Goal: Contribute content: Add original content to the website for others to see

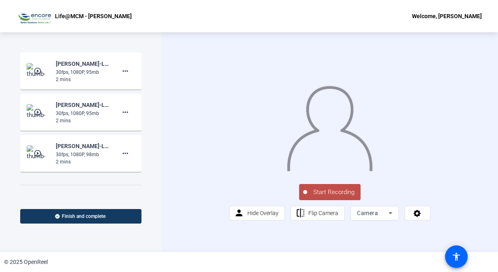
click at [329, 197] on span "Start Recording" at bounding box center [333, 192] width 53 height 9
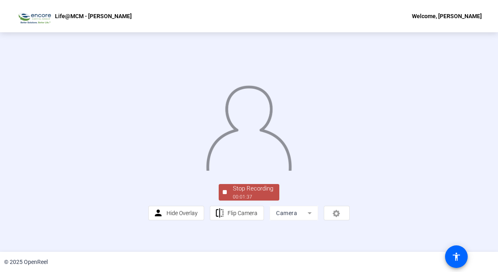
click at [244, 194] on div "Stop Recording" at bounding box center [253, 188] width 40 height 9
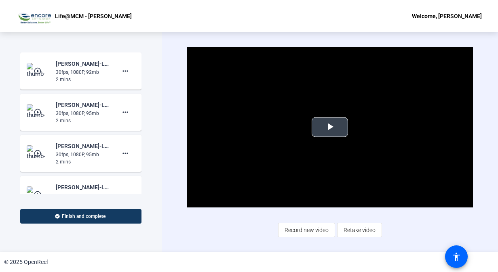
click at [323, 137] on button "Play Video" at bounding box center [330, 128] width 36 height 20
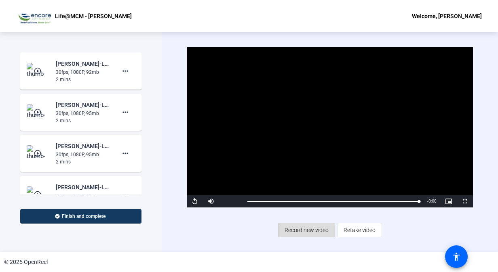
click at [309, 234] on span "Record new video" at bounding box center [307, 230] width 44 height 15
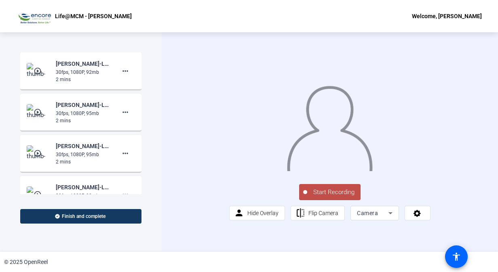
click at [340, 197] on span "Start Recording" at bounding box center [333, 192] width 53 height 9
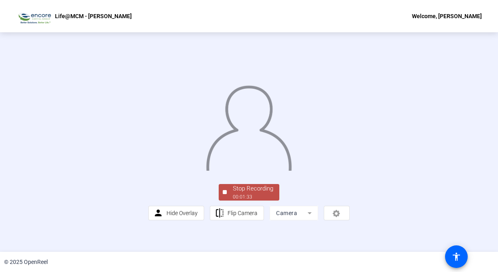
click at [340, 177] on div at bounding box center [248, 120] width 201 height 113
click at [250, 194] on div "Stop Recording" at bounding box center [253, 188] width 40 height 9
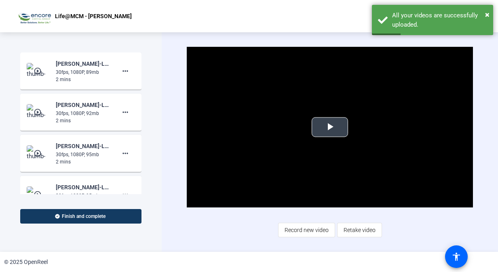
click at [330, 127] on span "Video Player" at bounding box center [330, 127] width 0 height 0
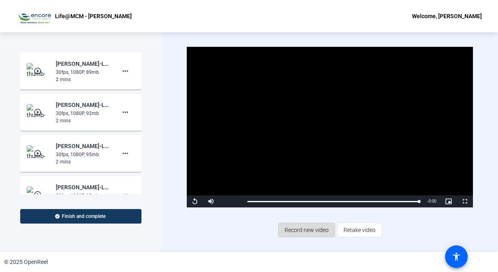
click at [316, 225] on span "Record new video" at bounding box center [307, 230] width 44 height 15
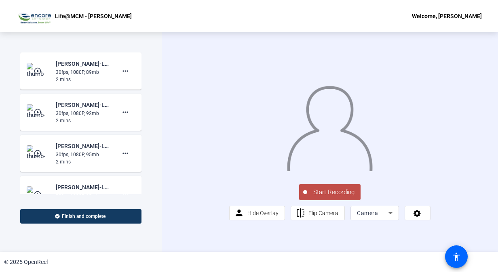
click at [335, 200] on button "Start Recording" at bounding box center [329, 192] width 61 height 16
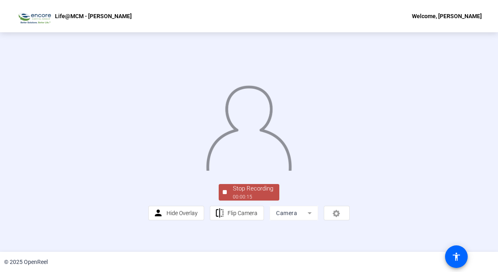
click at [254, 194] on div "Stop Recording" at bounding box center [253, 188] width 40 height 9
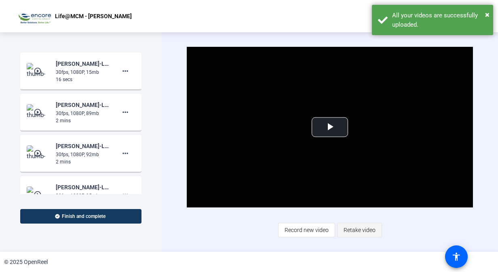
click at [351, 230] on span "Retake video" at bounding box center [360, 230] width 32 height 15
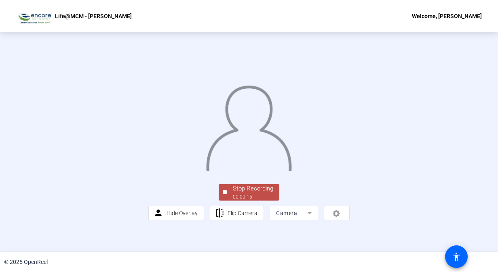
click at [264, 221] on div "Stop Recording 00:00:15 person Hide Overlay flip Flip Camera Camera" at bounding box center [248, 142] width 201 height 157
click at [259, 194] on div "Stop Recording" at bounding box center [253, 188] width 40 height 9
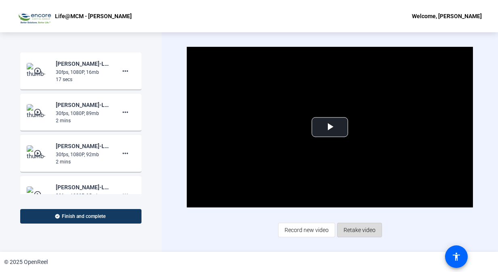
click at [356, 229] on span "Retake video" at bounding box center [360, 230] width 32 height 15
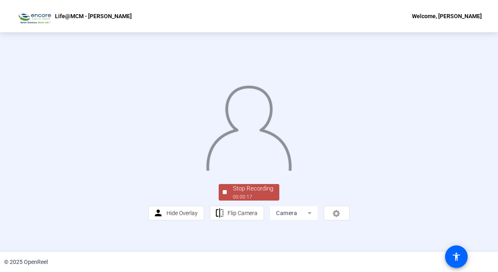
click at [252, 194] on div "Stop Recording" at bounding box center [253, 188] width 40 height 9
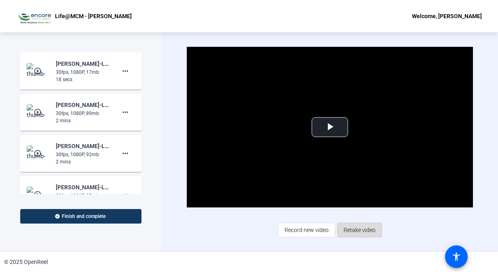
click at [367, 230] on span "Retake video" at bounding box center [360, 230] width 32 height 15
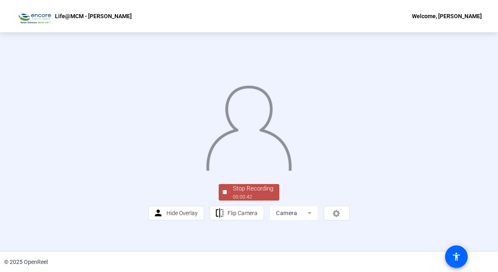
click at [263, 194] on div "Stop Recording" at bounding box center [253, 188] width 40 height 9
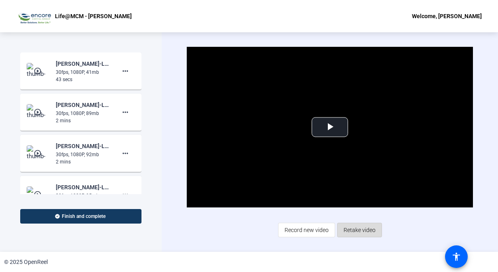
click at [368, 232] on span "Retake video" at bounding box center [360, 230] width 32 height 15
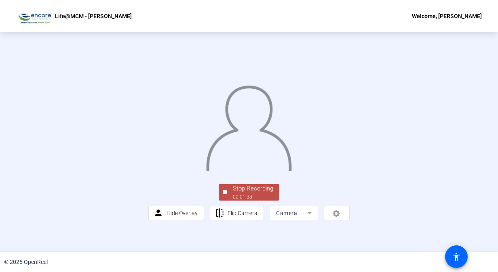
click at [261, 194] on div "Stop Recording" at bounding box center [253, 188] width 40 height 9
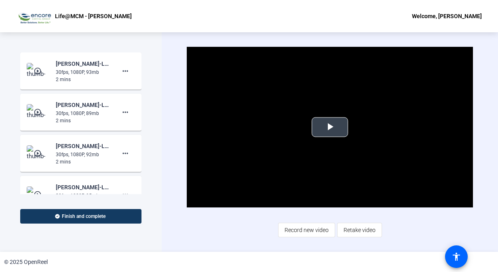
click at [330, 127] on span "Video Player" at bounding box center [330, 127] width 0 height 0
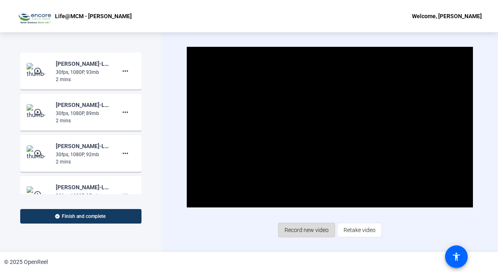
click at [321, 225] on span "Record new video" at bounding box center [307, 230] width 44 height 15
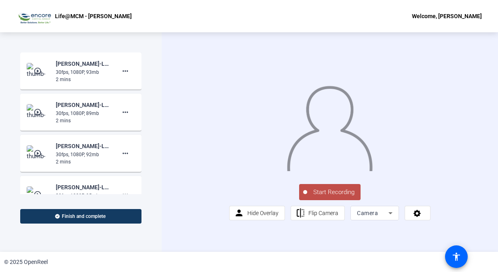
click at [332, 197] on span "Start Recording" at bounding box center [333, 192] width 53 height 9
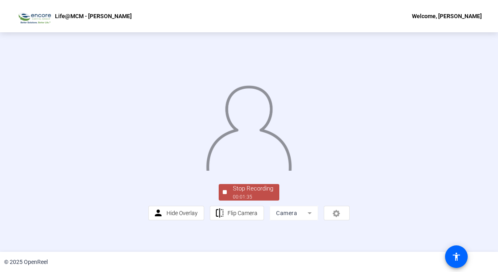
click at [253, 194] on div "Stop Recording" at bounding box center [253, 188] width 40 height 9
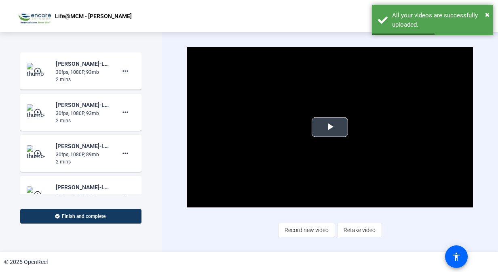
click at [323, 141] on video "Video Player" at bounding box center [330, 127] width 286 height 161
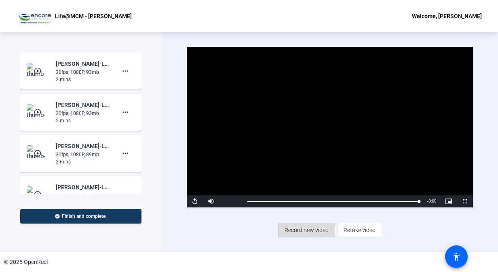
click at [306, 230] on span "Record new video" at bounding box center [307, 230] width 44 height 15
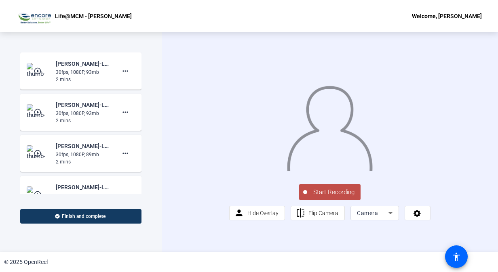
click at [330, 200] on button "Start Recording" at bounding box center [329, 192] width 61 height 16
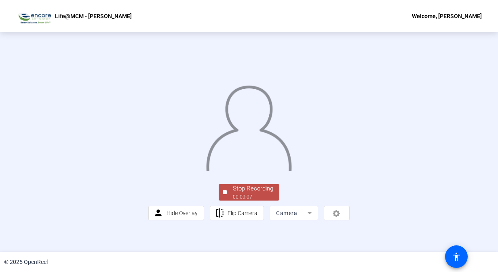
scroll to position [38, 0]
click at [243, 194] on div "Stop Recording" at bounding box center [253, 188] width 40 height 9
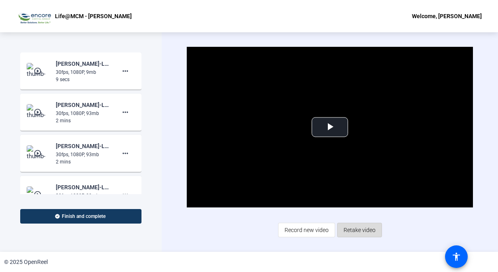
click at [364, 232] on span "Retake video" at bounding box center [360, 230] width 32 height 15
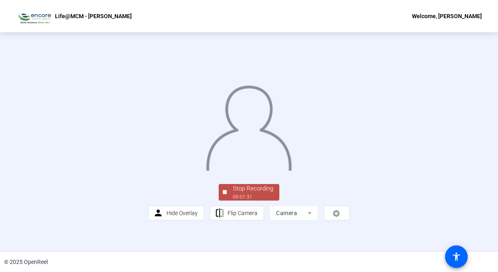
click at [252, 194] on div "Stop Recording" at bounding box center [253, 188] width 40 height 9
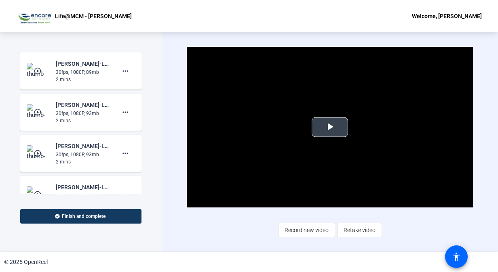
click at [330, 127] on span "Video Player" at bounding box center [330, 127] width 0 height 0
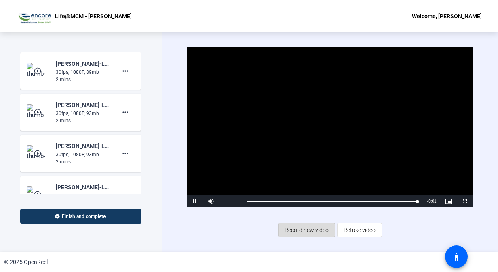
click at [309, 228] on span "Record new video" at bounding box center [307, 230] width 44 height 15
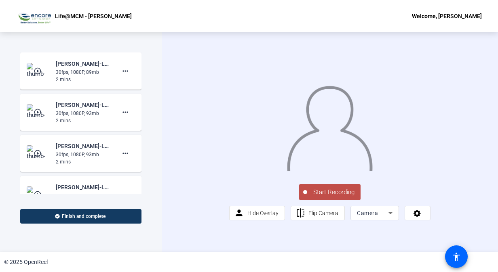
click at [338, 197] on span "Start Recording" at bounding box center [333, 192] width 53 height 9
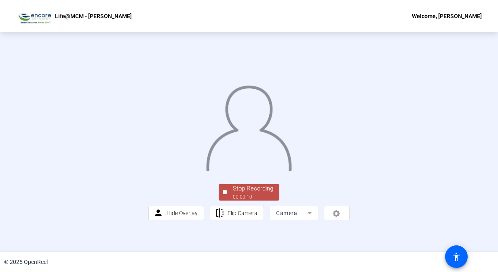
click at [255, 194] on div "Stop Recording" at bounding box center [253, 188] width 40 height 9
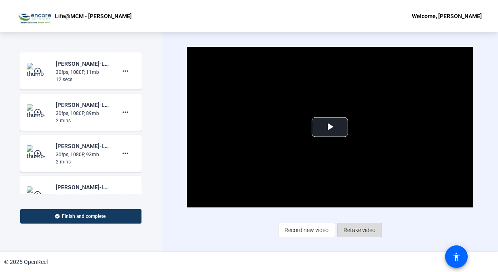
click at [367, 232] on span "Retake video" at bounding box center [360, 230] width 32 height 15
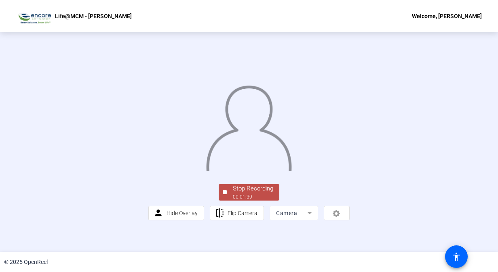
click at [256, 194] on div "Stop Recording" at bounding box center [253, 188] width 40 height 9
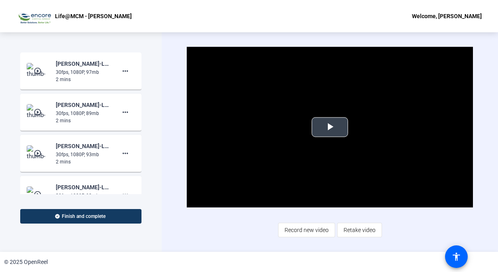
click at [330, 127] on span "Video Player" at bounding box center [330, 127] width 0 height 0
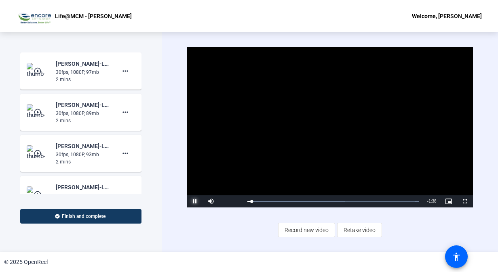
click at [191, 202] on span "Video Player" at bounding box center [195, 202] width 16 height 0
click at [194, 202] on span "Video Player" at bounding box center [195, 202] width 16 height 0
click at [252, 200] on div "Loaded : 100.00% 0:02 0:02" at bounding box center [332, 202] width 179 height 12
click at [198, 202] on span "Video Player" at bounding box center [195, 202] width 16 height 0
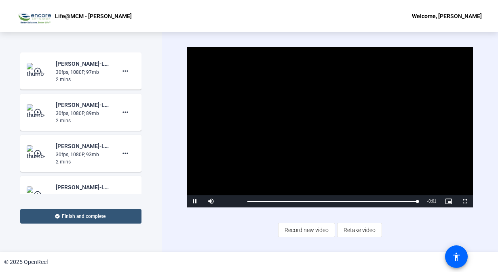
click at [93, 217] on span "Finish and complete" at bounding box center [84, 216] width 44 height 6
